Goal: Check status: Check status

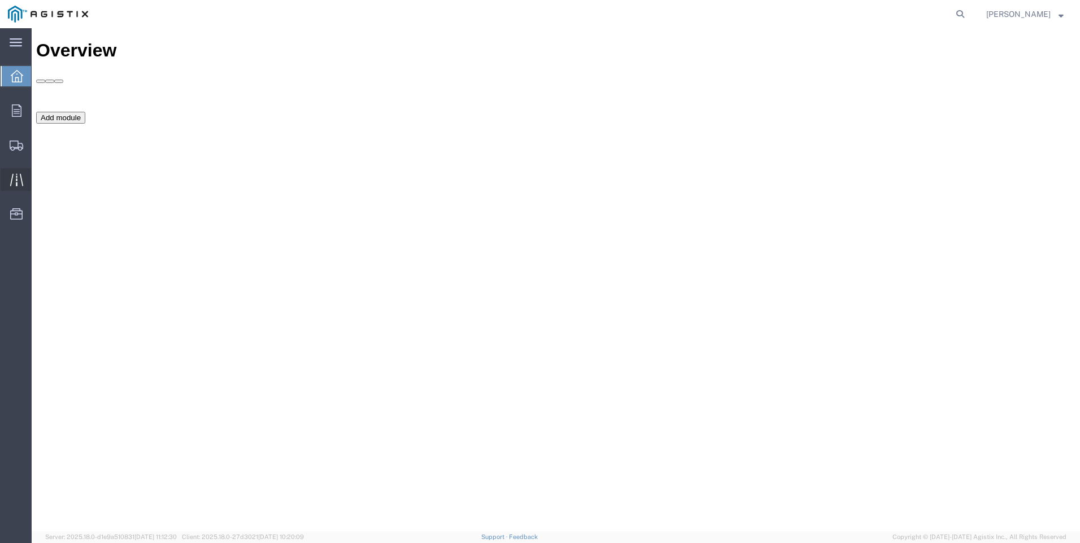
click at [11, 181] on icon at bounding box center [16, 179] width 13 height 12
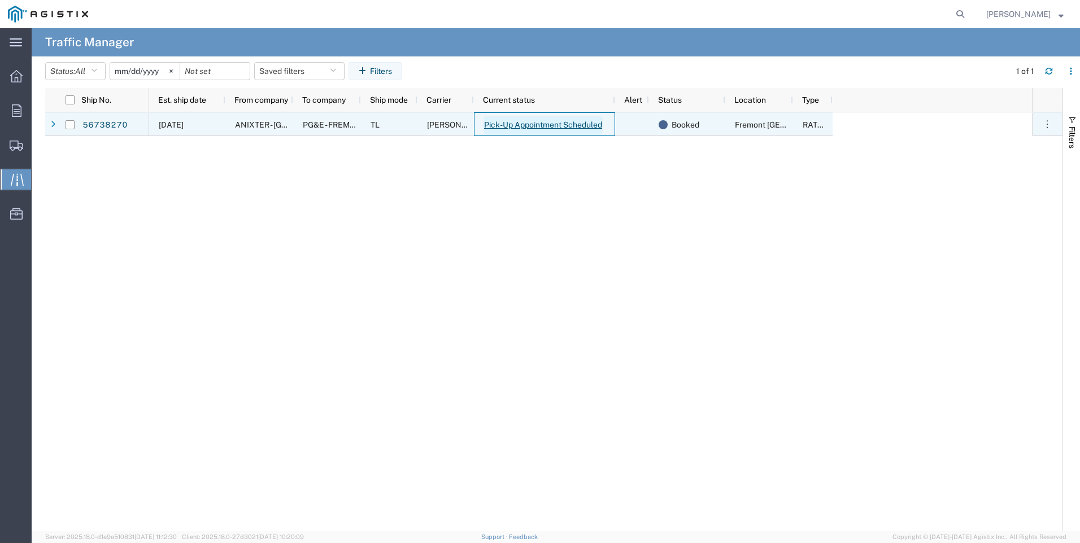
click at [535, 128] on link "Pick-Up Appointment Scheduled" at bounding box center [542, 125] width 119 height 18
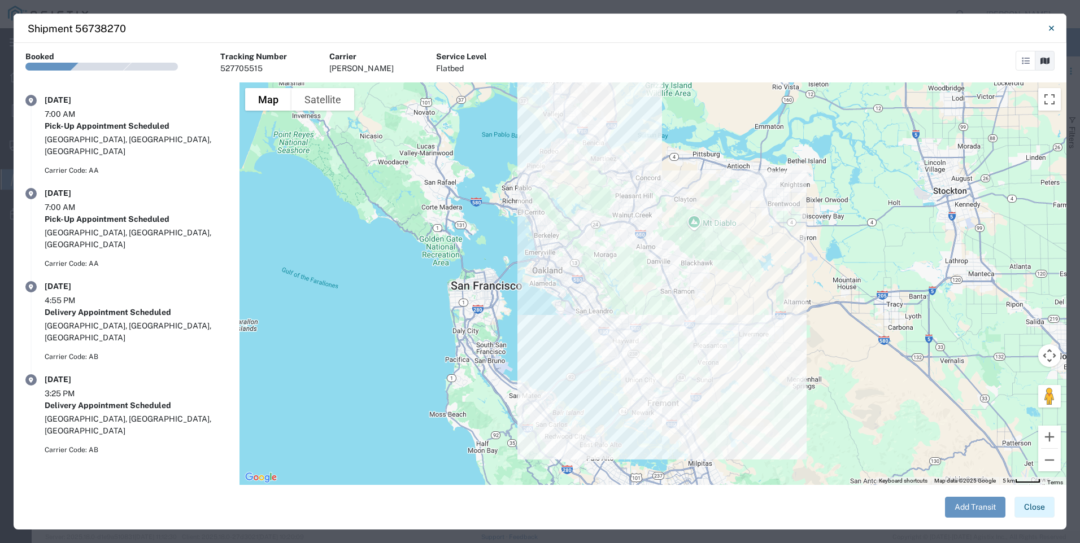
click at [1042, 504] on button "Close" at bounding box center [1034, 507] width 40 height 21
